Goal: Navigation & Orientation: Go to known website

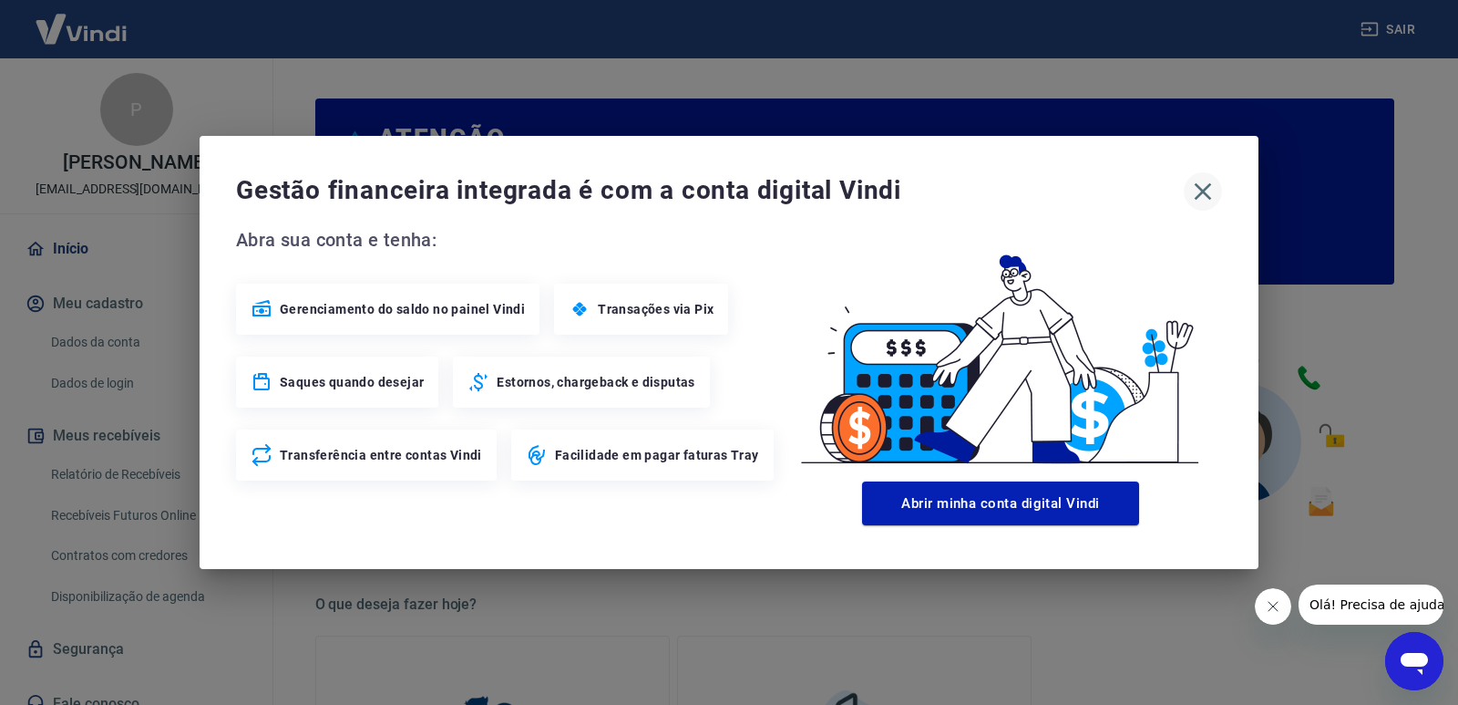
click at [1203, 193] on icon "button" at bounding box center [1203, 191] width 29 height 29
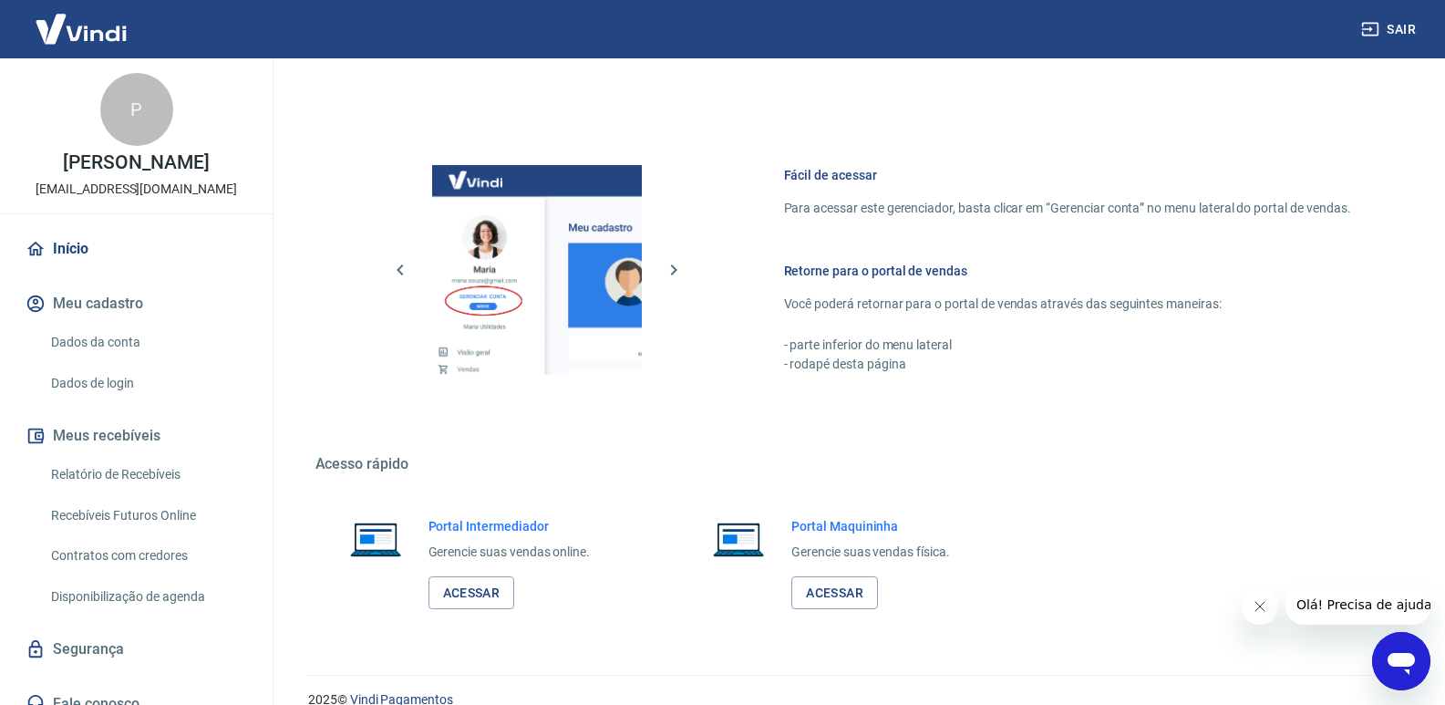
scroll to position [905, 0]
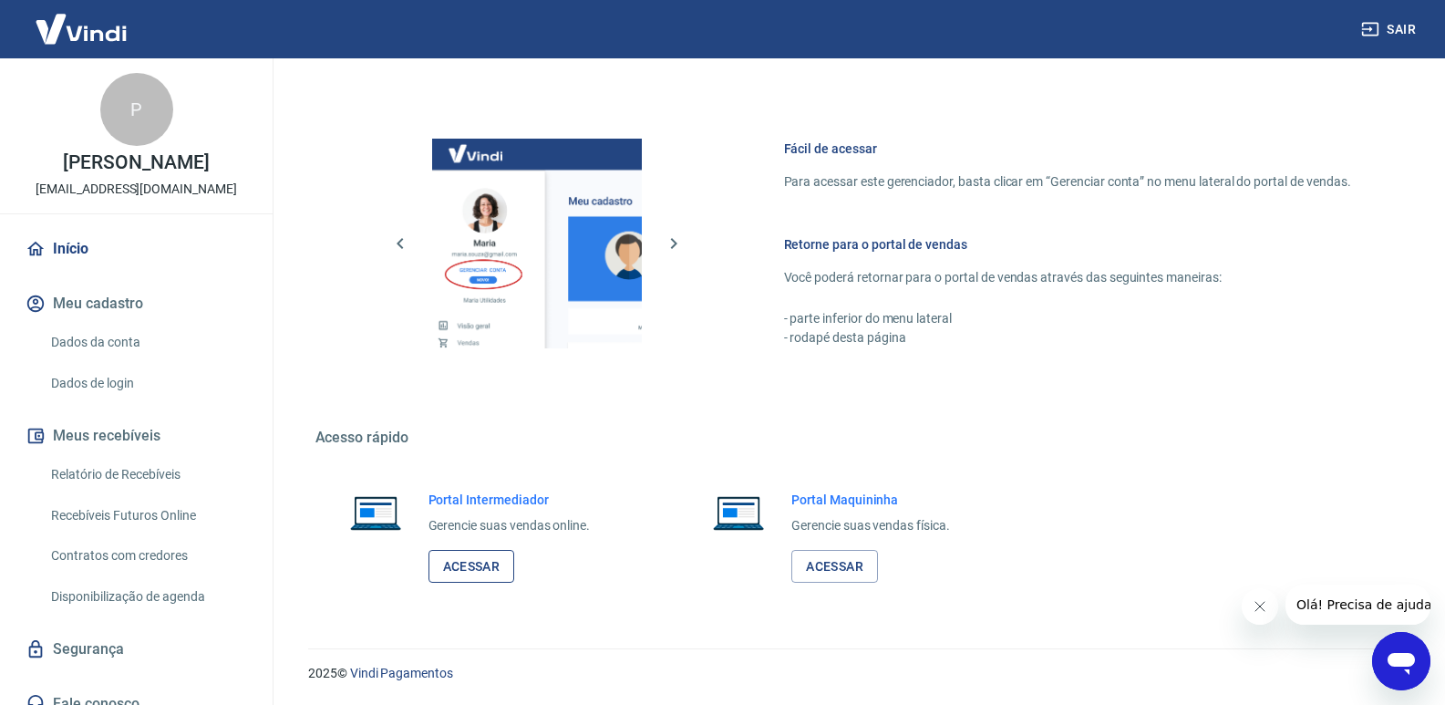
click at [480, 568] on link "Acessar" at bounding box center [471, 567] width 87 height 34
